Goal: Task Accomplishment & Management: Manage account settings

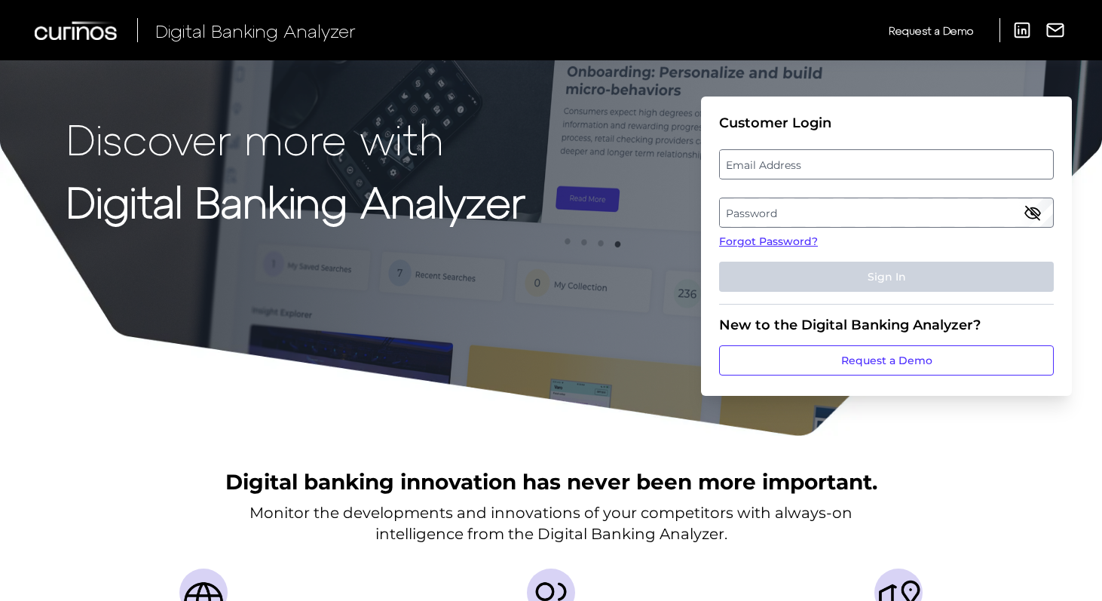
click at [804, 173] on label "Email Address" at bounding box center [886, 164] width 332 height 27
click at [804, 173] on input "email" at bounding box center [886, 164] width 335 height 30
type input "[EMAIL_ADDRESS][DOMAIN_NAME]"
click at [785, 213] on label "Password" at bounding box center [886, 212] width 332 height 27
click at [774, 246] on link "Forgot Password?" at bounding box center [886, 242] width 335 height 16
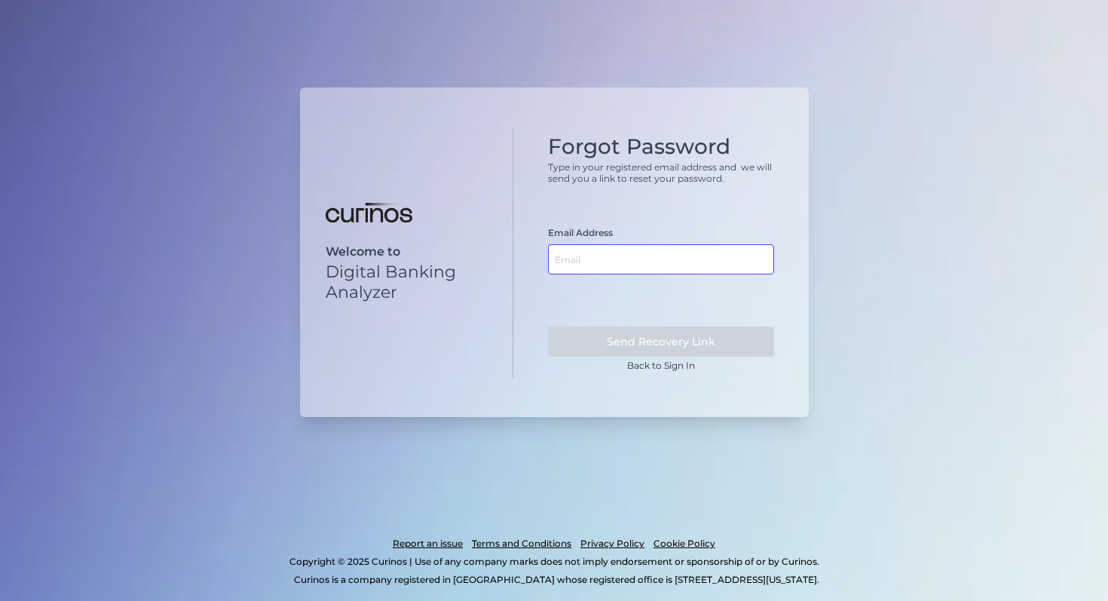
click at [659, 254] on input "text" at bounding box center [661, 259] width 226 height 30
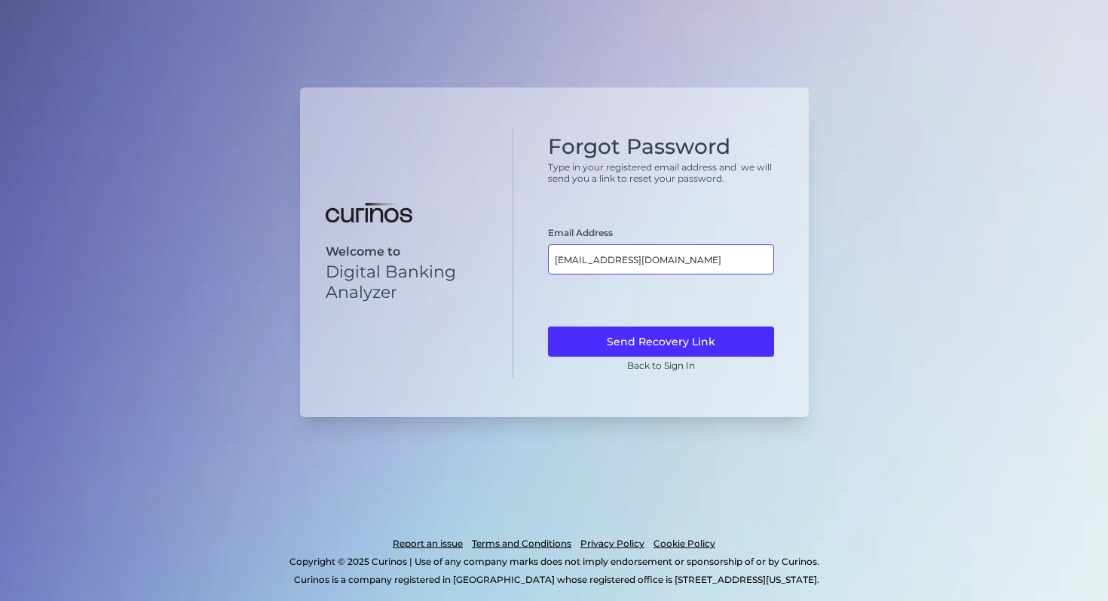
type input "[EMAIL_ADDRESS][DOMAIN_NAME]"
click at [548, 326] on button "Send Recovery Link" at bounding box center [661, 341] width 226 height 30
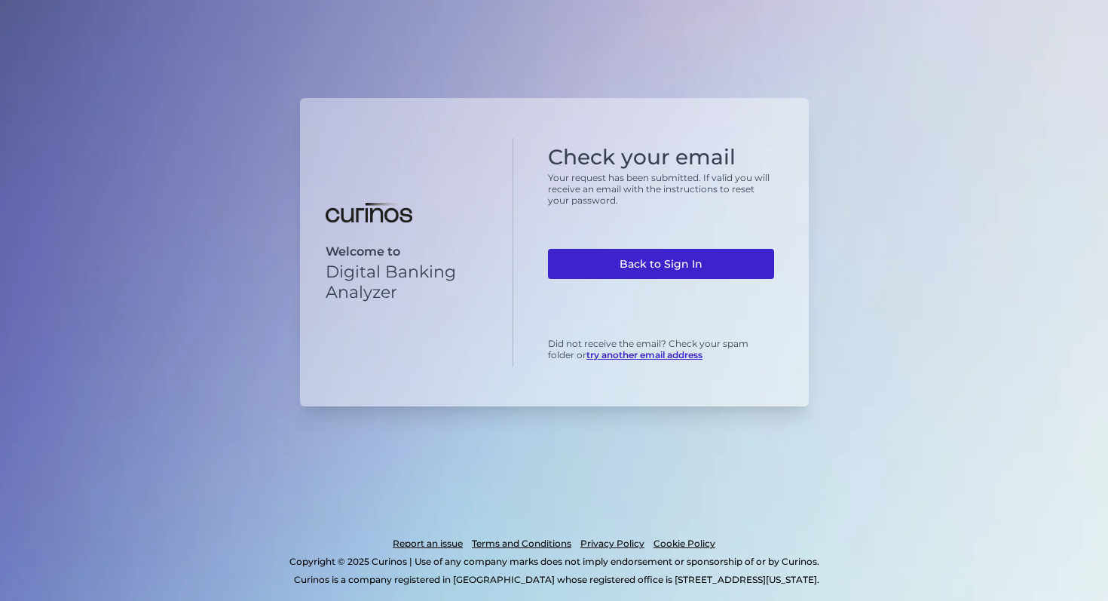
click at [650, 269] on link "Back to Sign In" at bounding box center [661, 264] width 226 height 30
